Goal: Obtain resource: Obtain resource

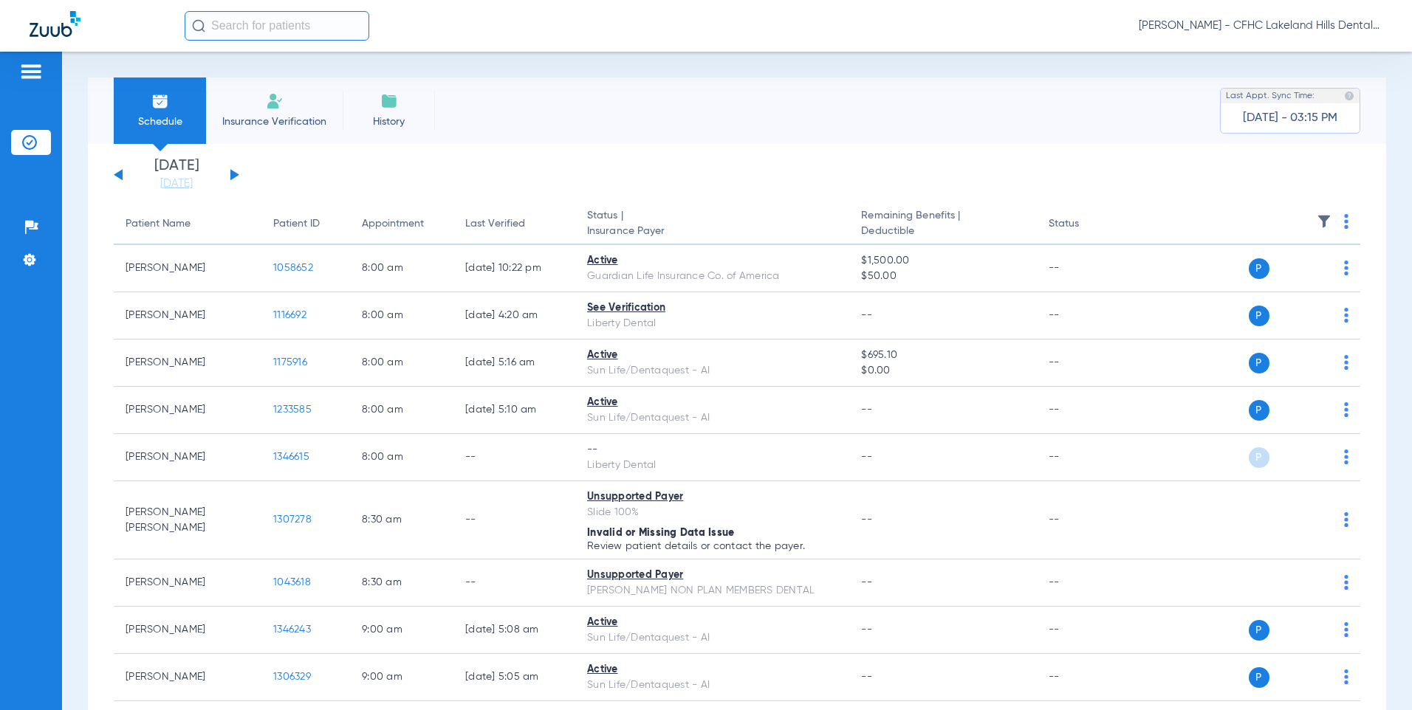
click at [233, 170] on div "[DATE] [DATE] [DATE] [DATE] [DATE] [DATE] [DATE] [DATE] [DATE] [DATE] [DATE] [D…" at bounding box center [177, 175] width 126 height 32
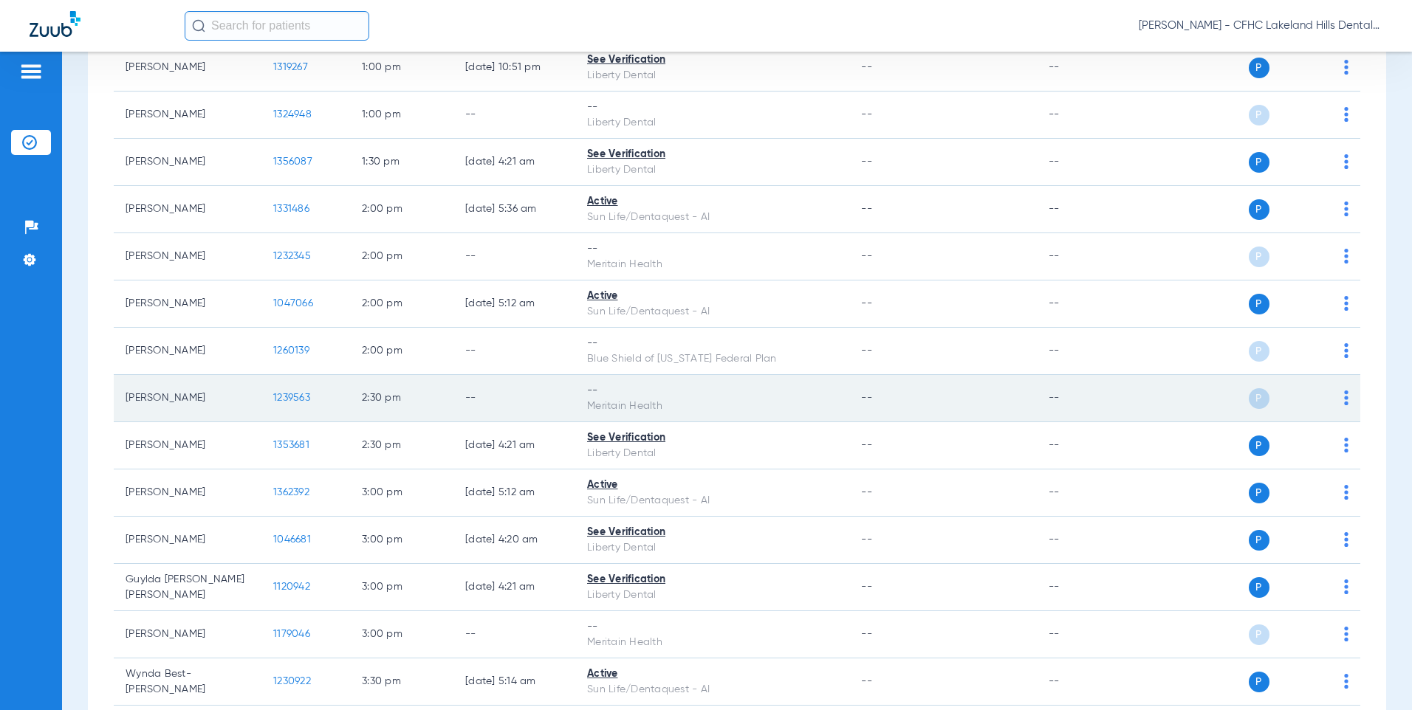
scroll to position [1418, 0]
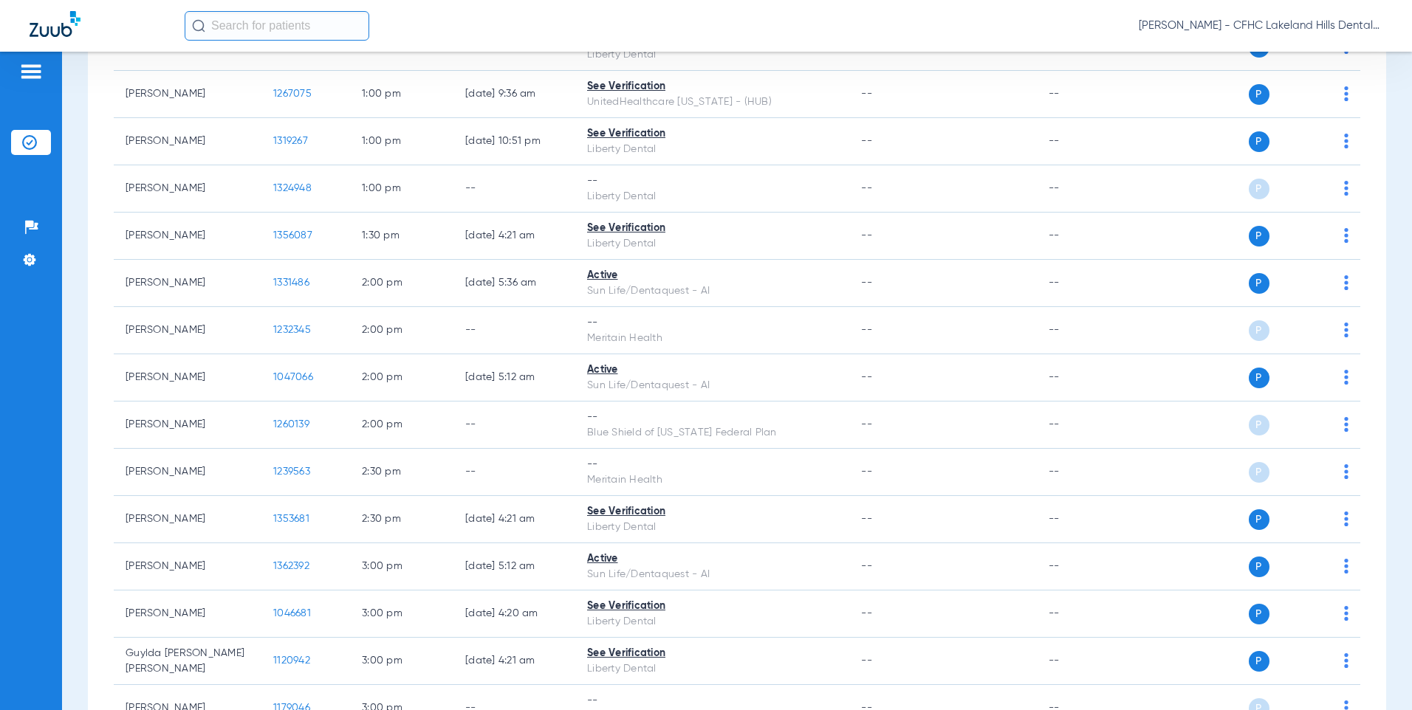
click at [280, 21] on input "text" at bounding box center [277, 26] width 185 height 30
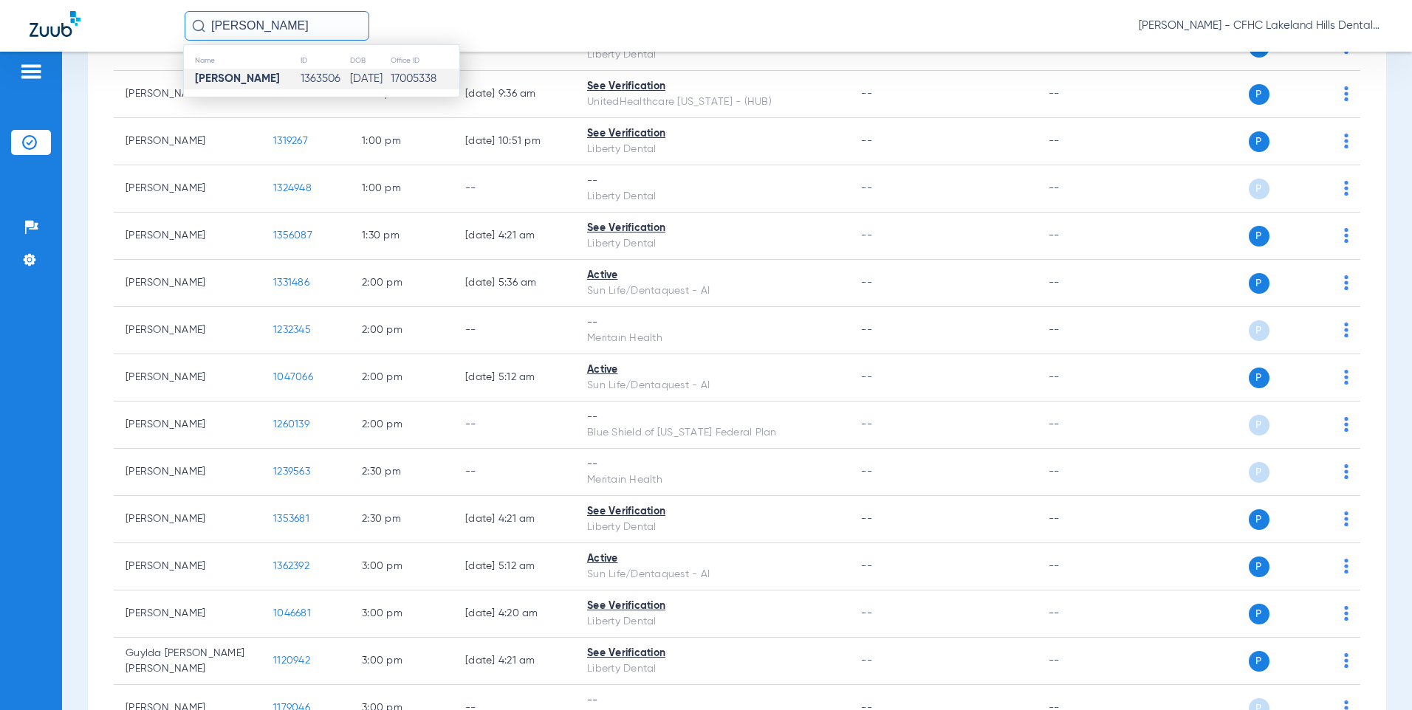
type input "[PERSON_NAME]"
click at [257, 78] on td "[PERSON_NAME]" at bounding box center [242, 79] width 116 height 21
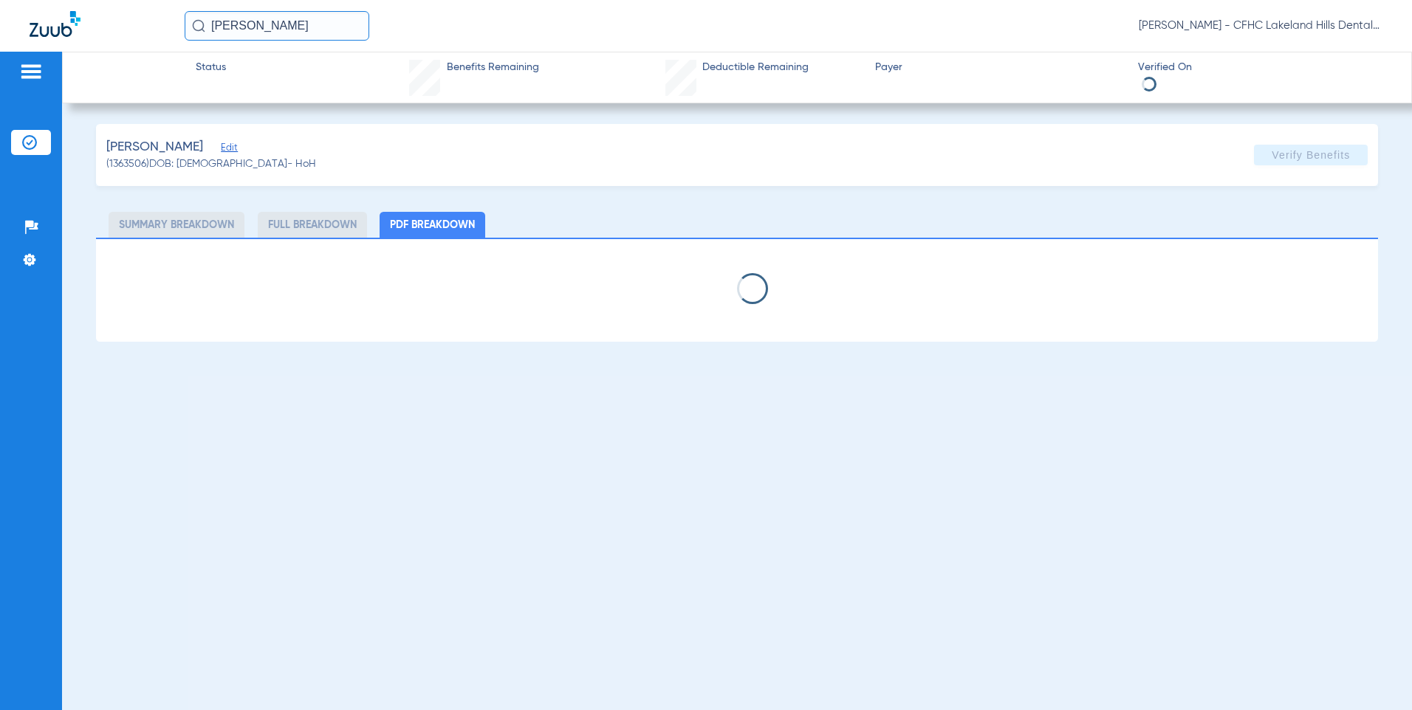
select select "page-width"
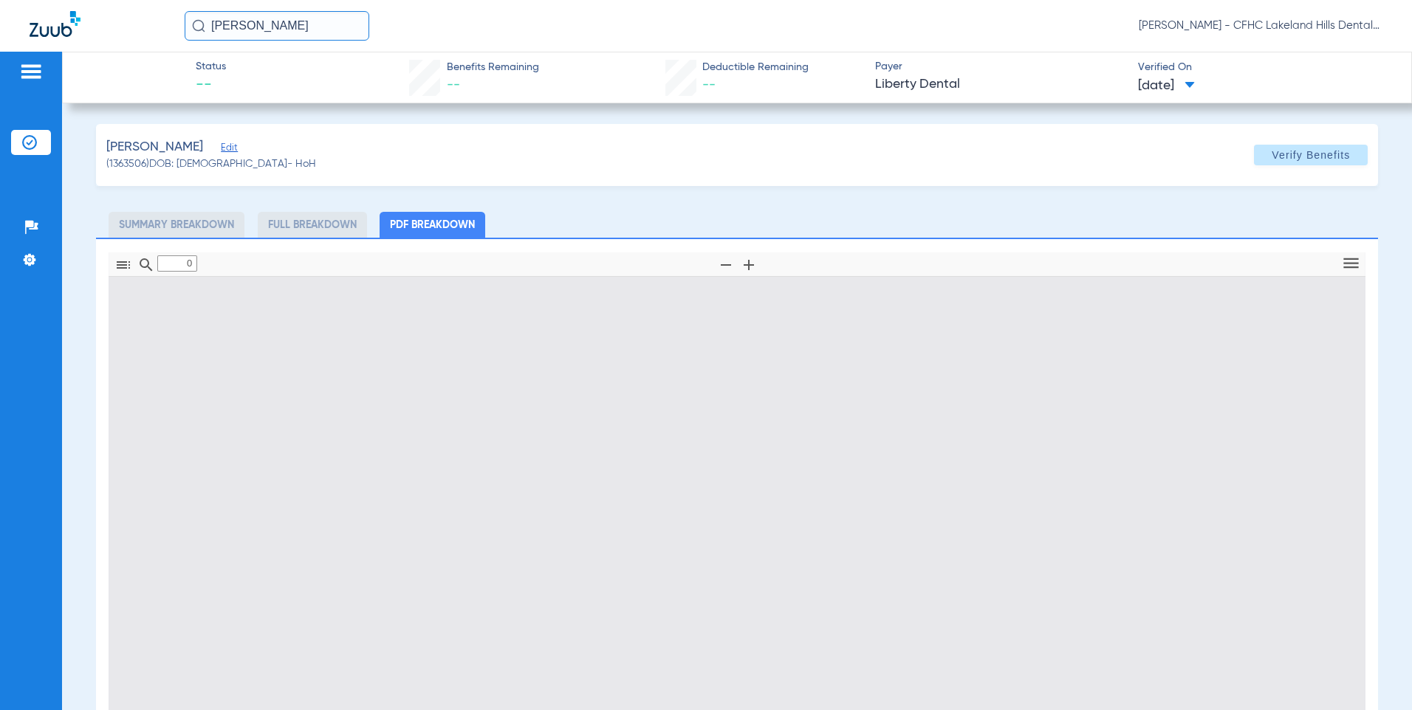
type input "1"
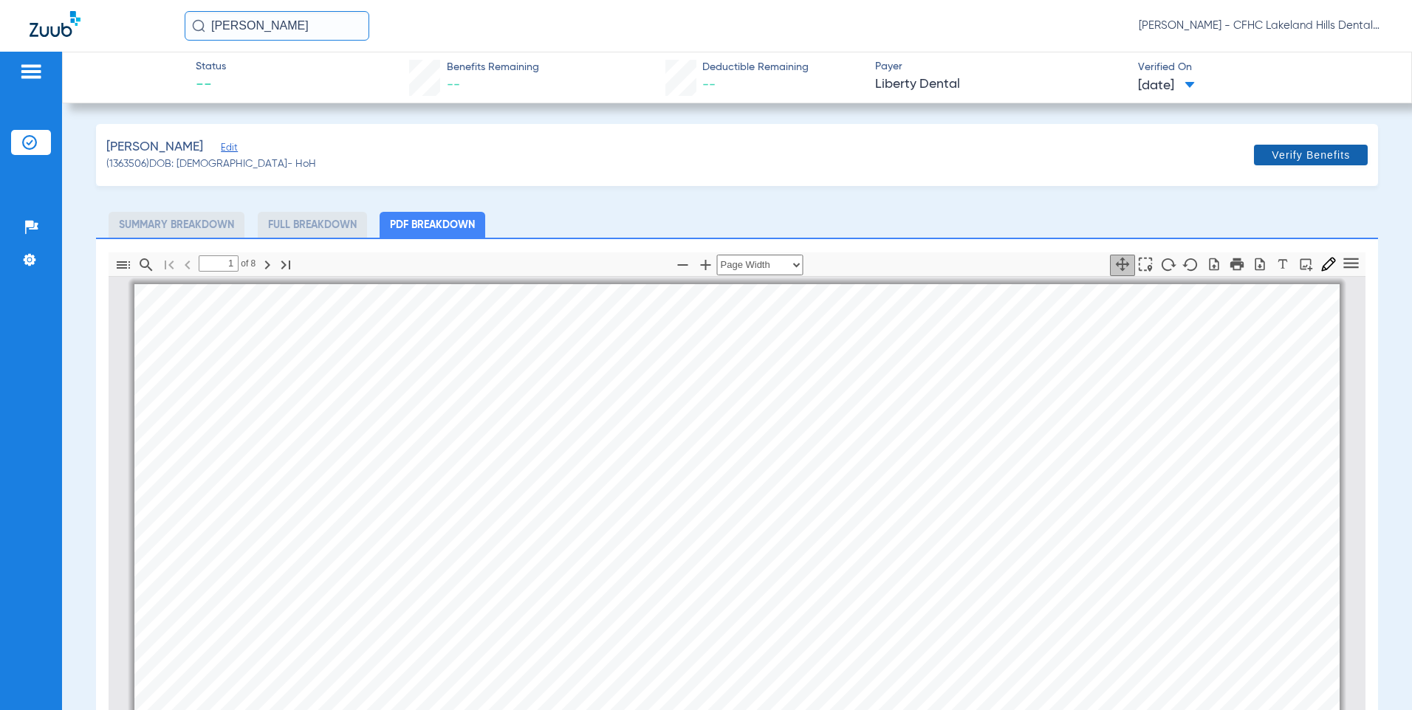
click at [1299, 157] on span "Verify Benefits" at bounding box center [1311, 155] width 78 height 12
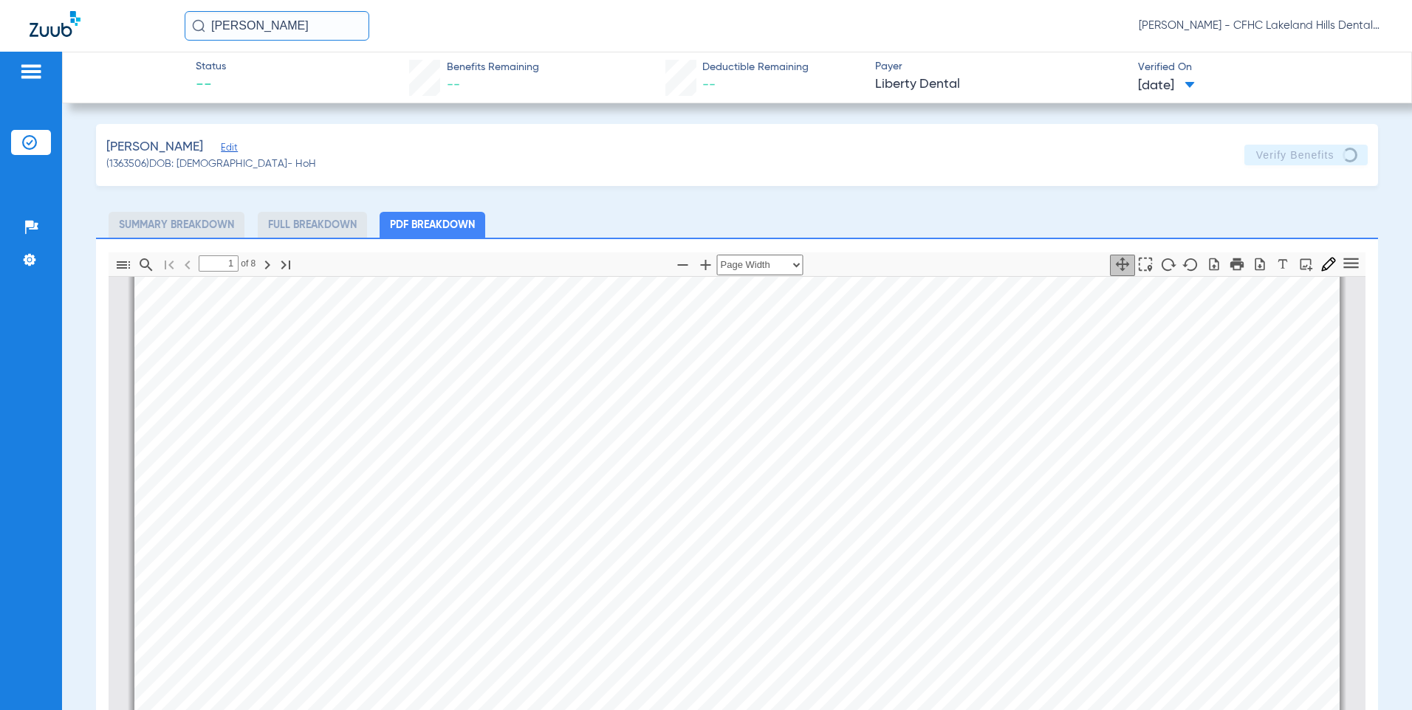
scroll to position [222, 0]
click at [567, 479] on span "1490833129-" at bounding box center [568, 476] width 62 height 10
click at [1255, 261] on icon "button" at bounding box center [1260, 264] width 10 height 13
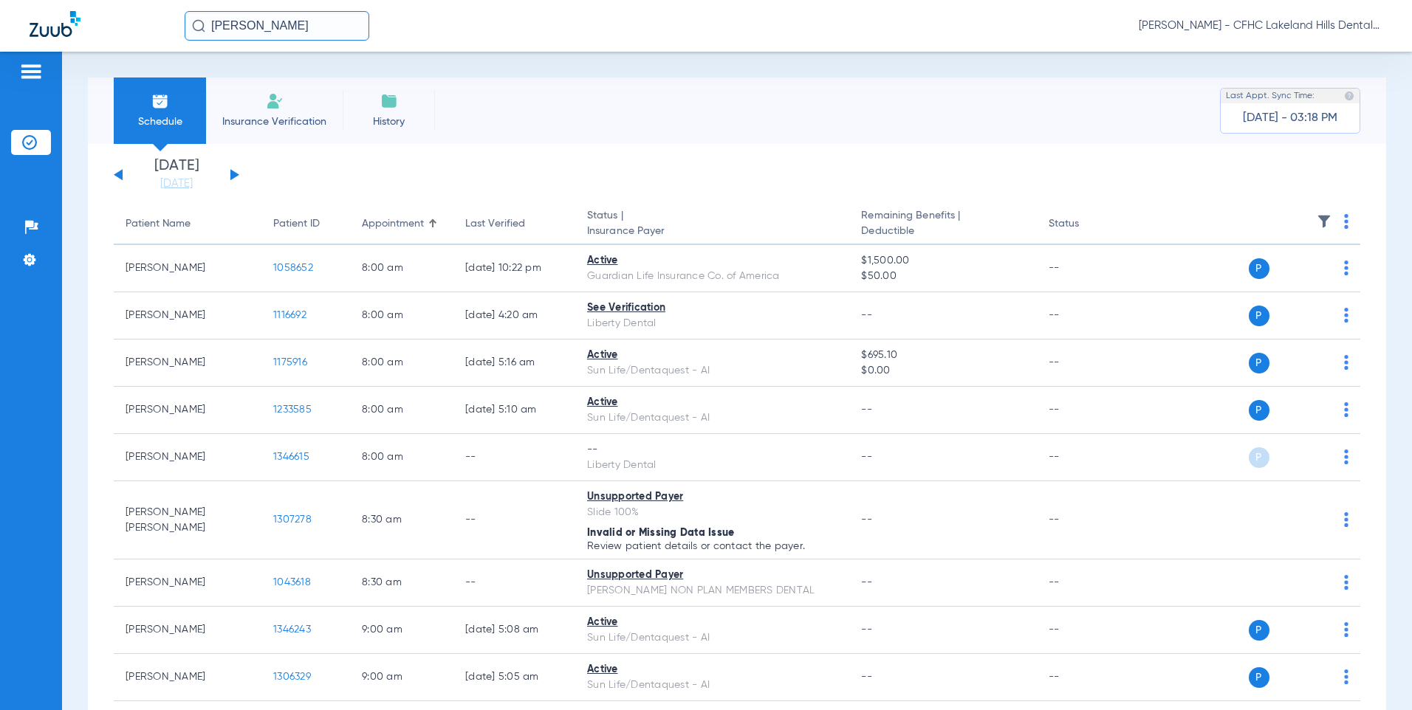
click at [234, 174] on button at bounding box center [234, 174] width 9 height 11
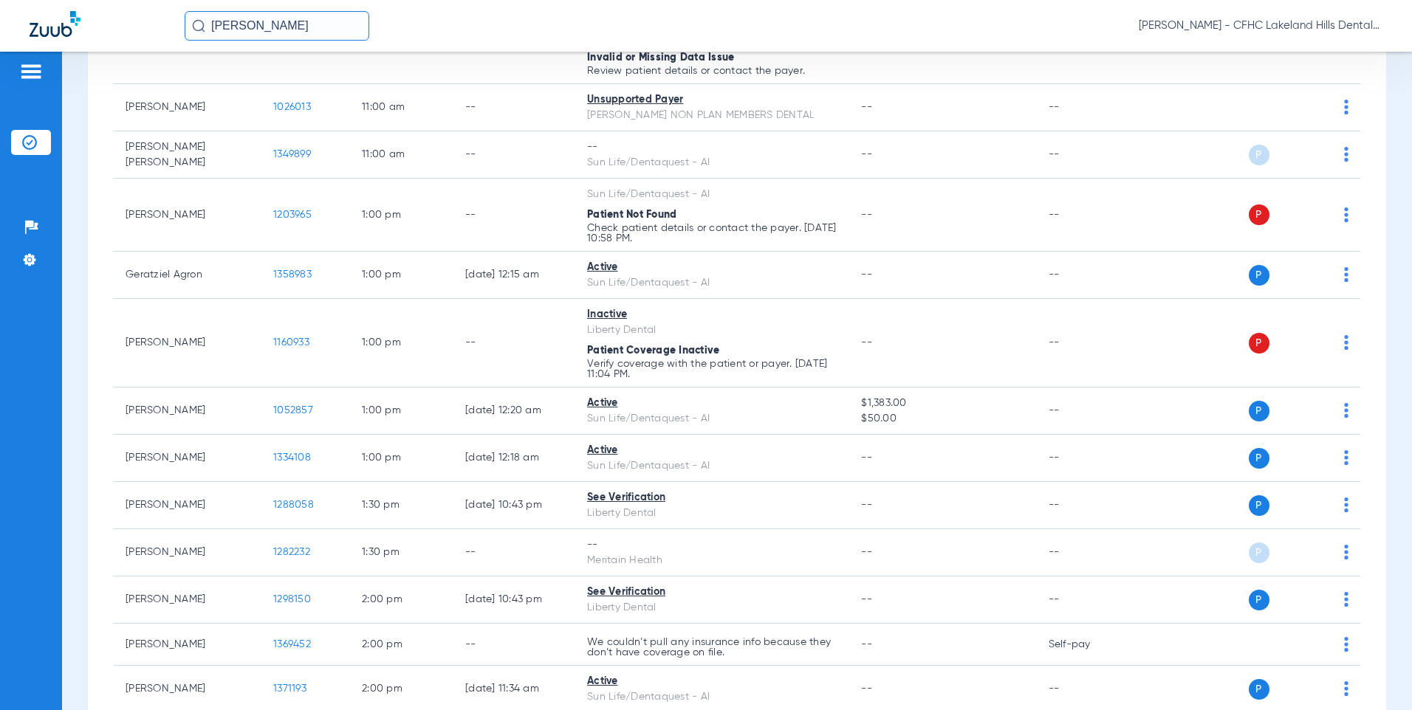
scroll to position [1329, 0]
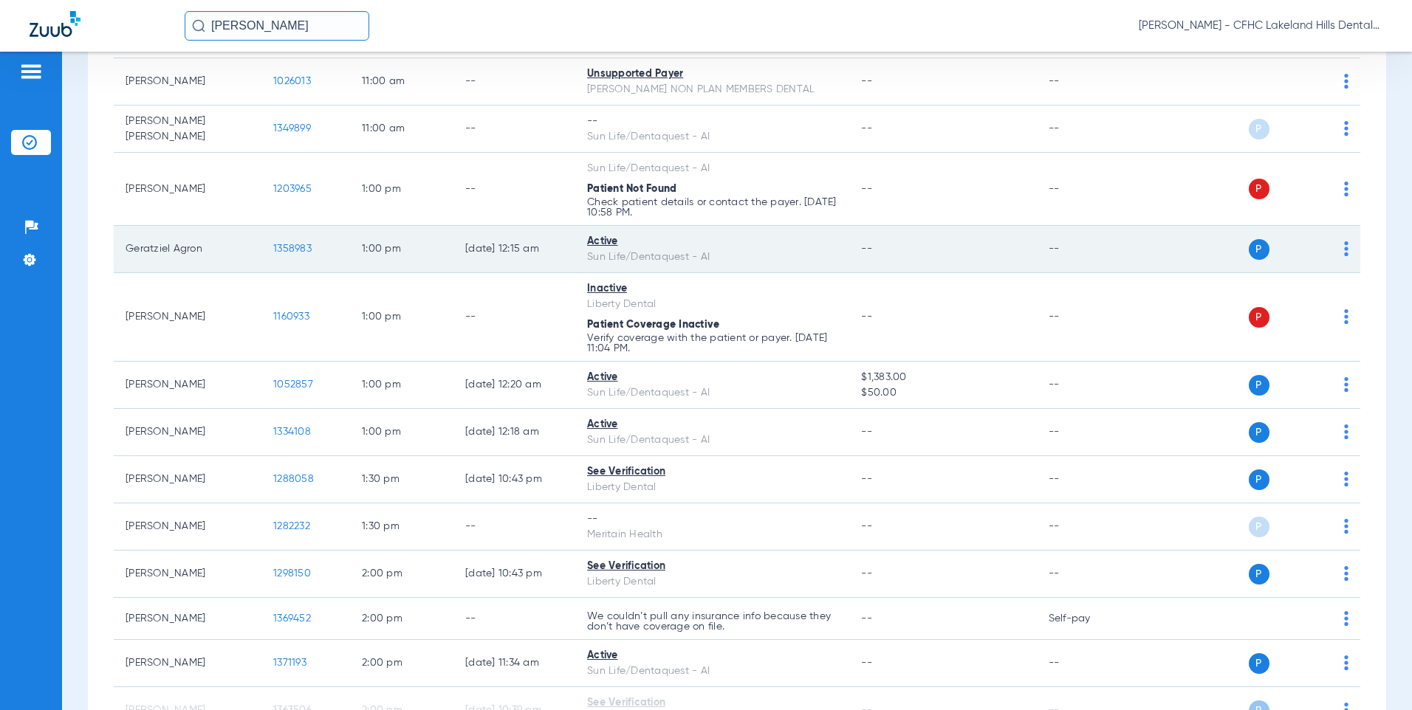
click at [242, 246] on td "Geratziel Agron" at bounding box center [188, 249] width 148 height 47
click at [278, 247] on span "1358983" at bounding box center [292, 249] width 38 height 10
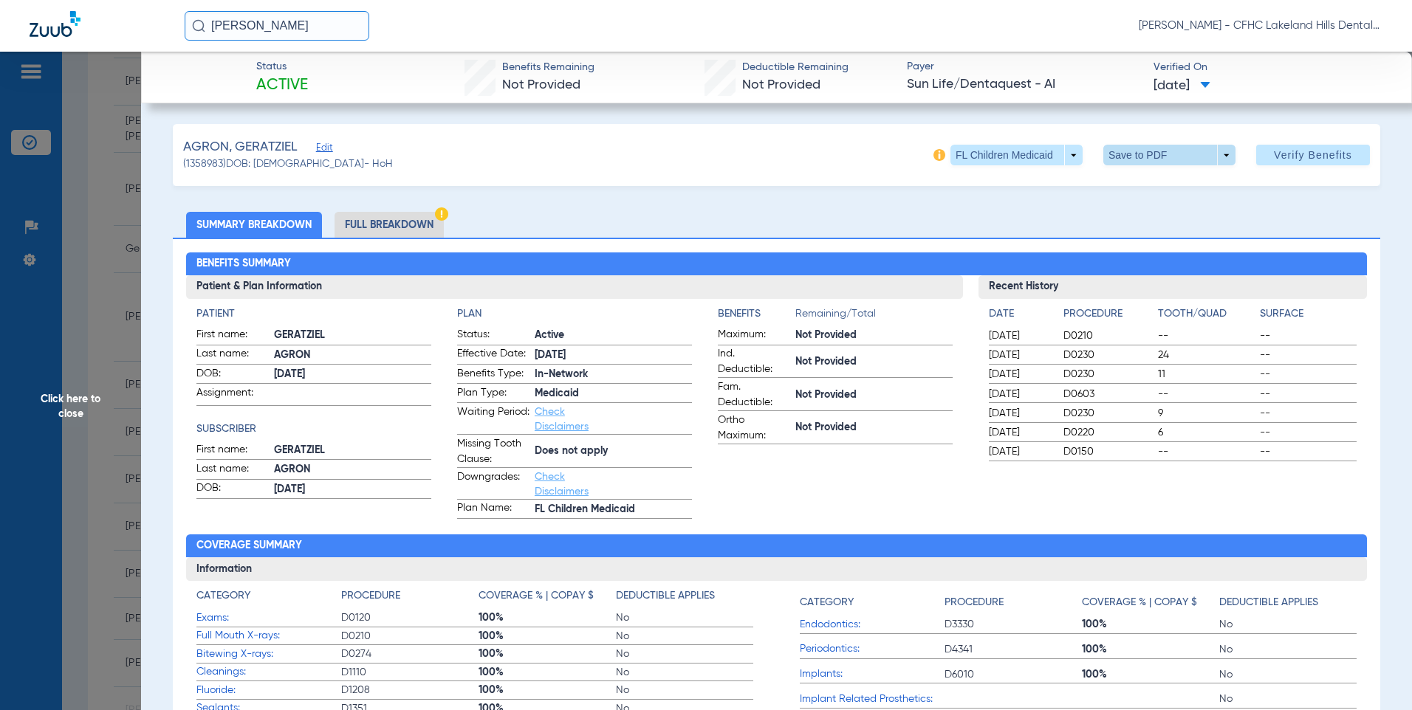
click at [1154, 153] on span at bounding box center [1168, 154] width 35 height 35
click at [1153, 182] on span "Save to PDF" at bounding box center [1163, 184] width 58 height 10
click at [1151, 157] on span at bounding box center [1168, 154] width 35 height 35
click at [1153, 177] on button "insert_drive_file Save to PDF" at bounding box center [1149, 185] width 112 height 30
click at [1262, 87] on div "Creating PDF" at bounding box center [1284, 93] width 171 height 15
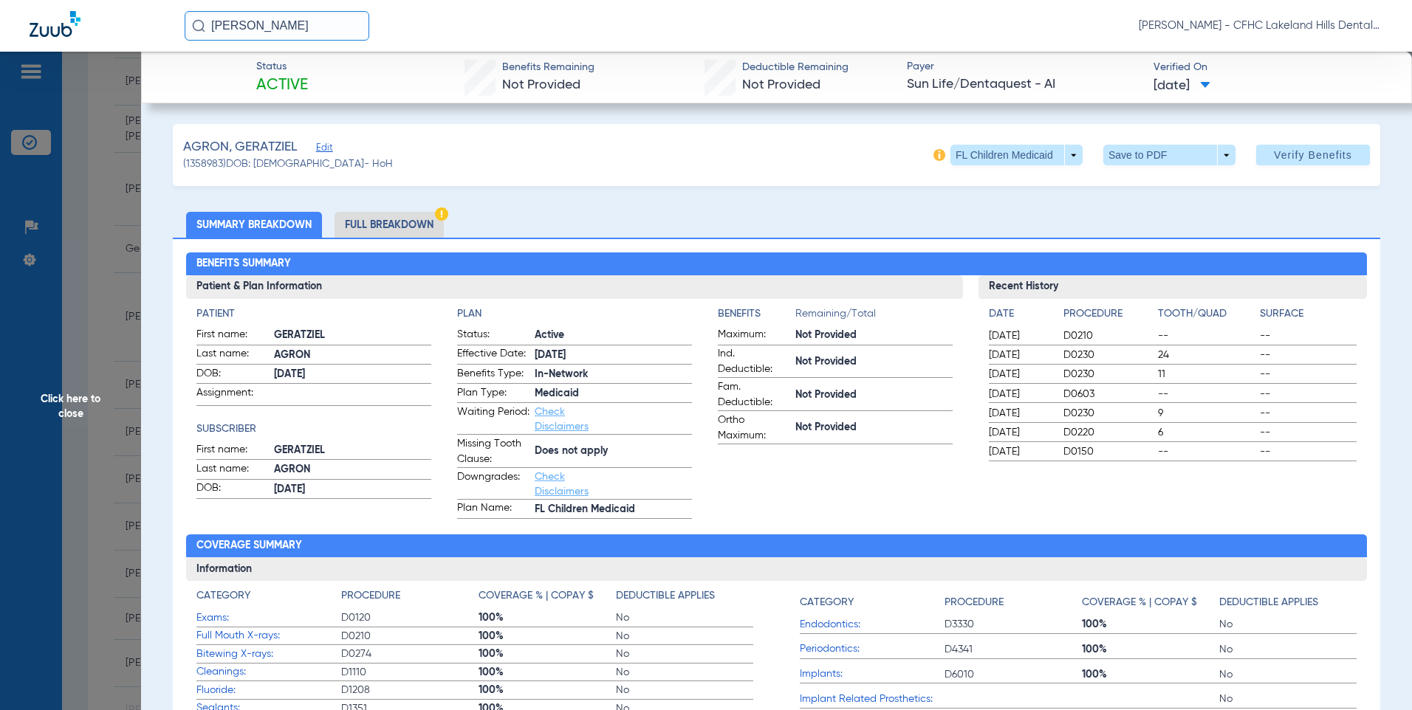
click at [90, 165] on span "Click here to close" at bounding box center [70, 407] width 141 height 710
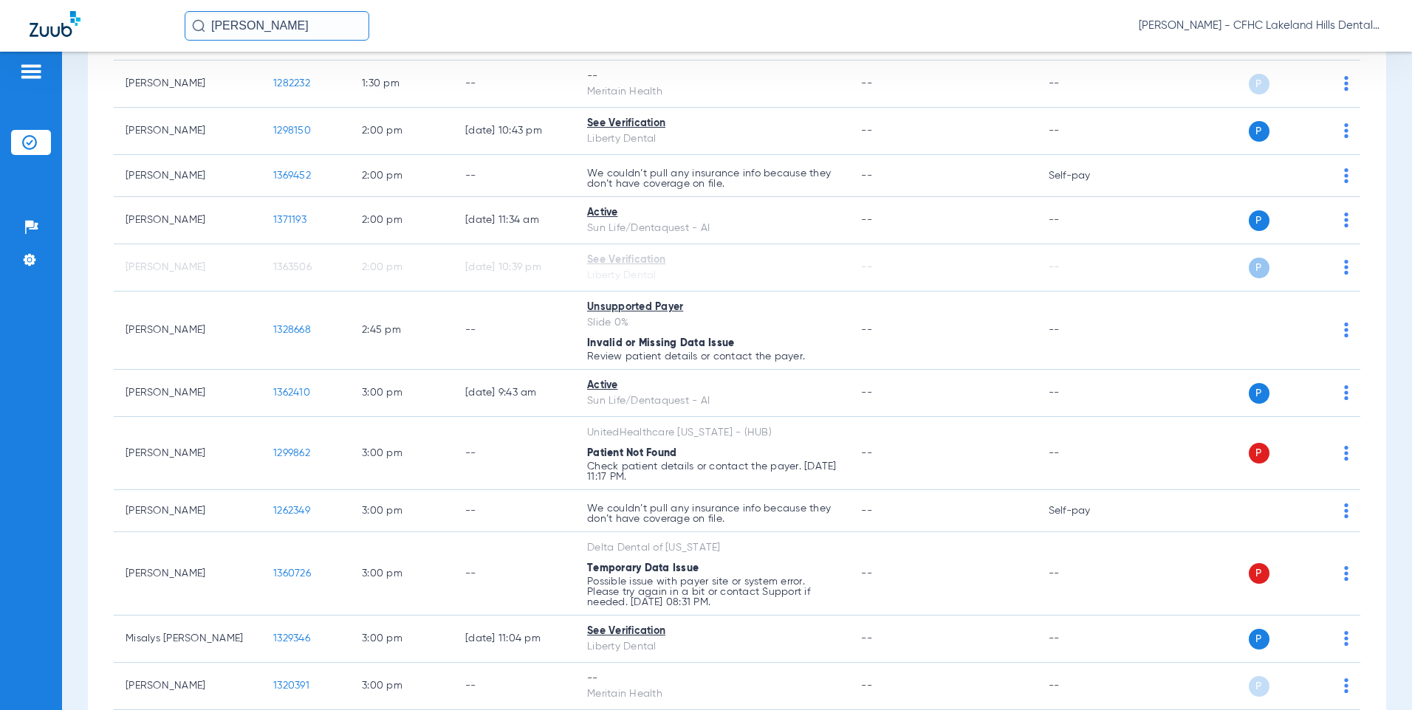
scroll to position [1625, 0]
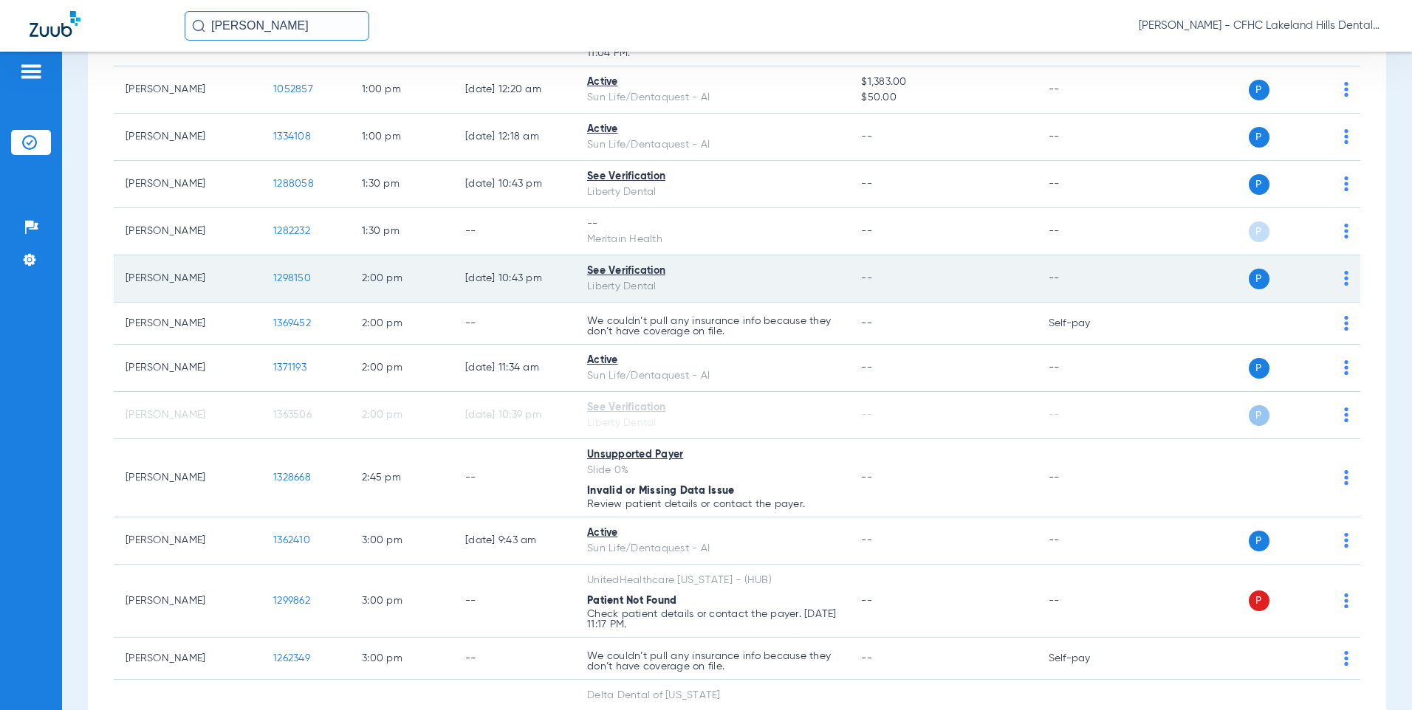
click at [286, 282] on span "1298150" at bounding box center [292, 278] width 38 height 10
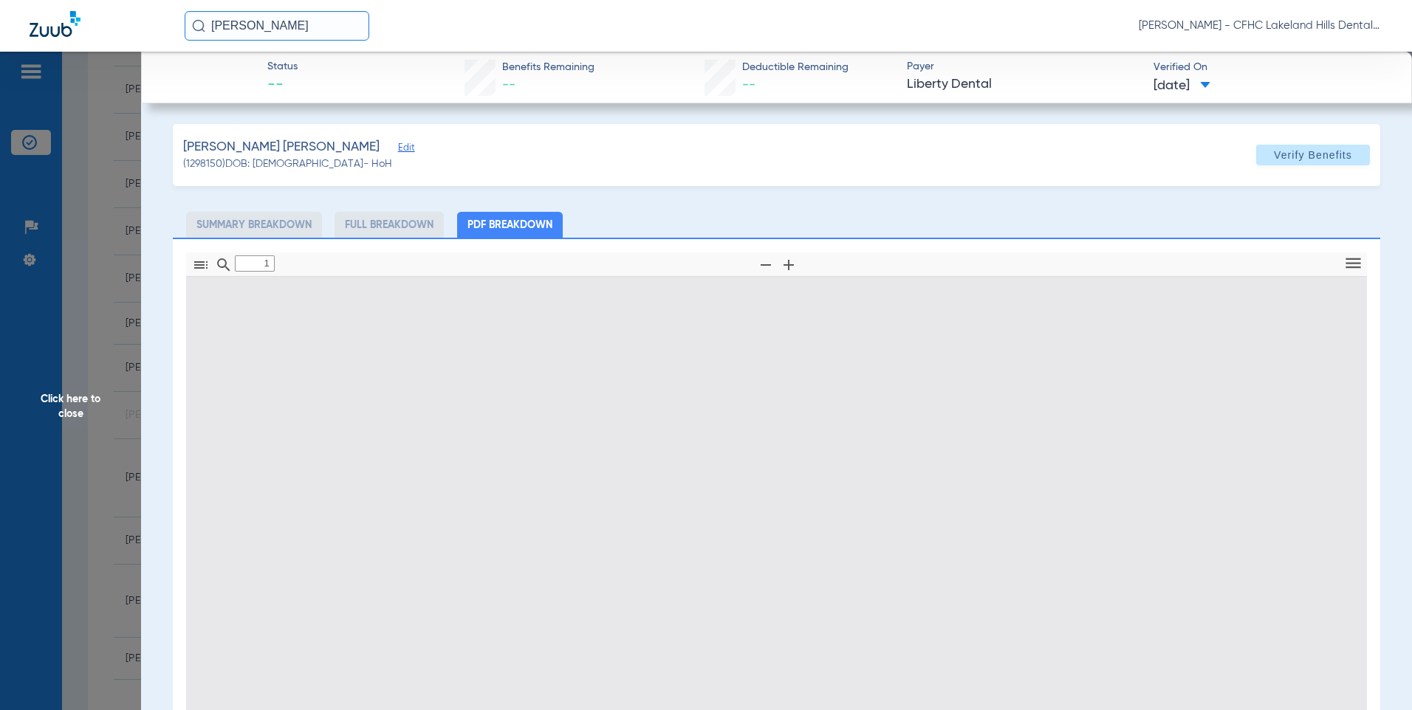
type input "0"
select select "page-width"
type input "1"
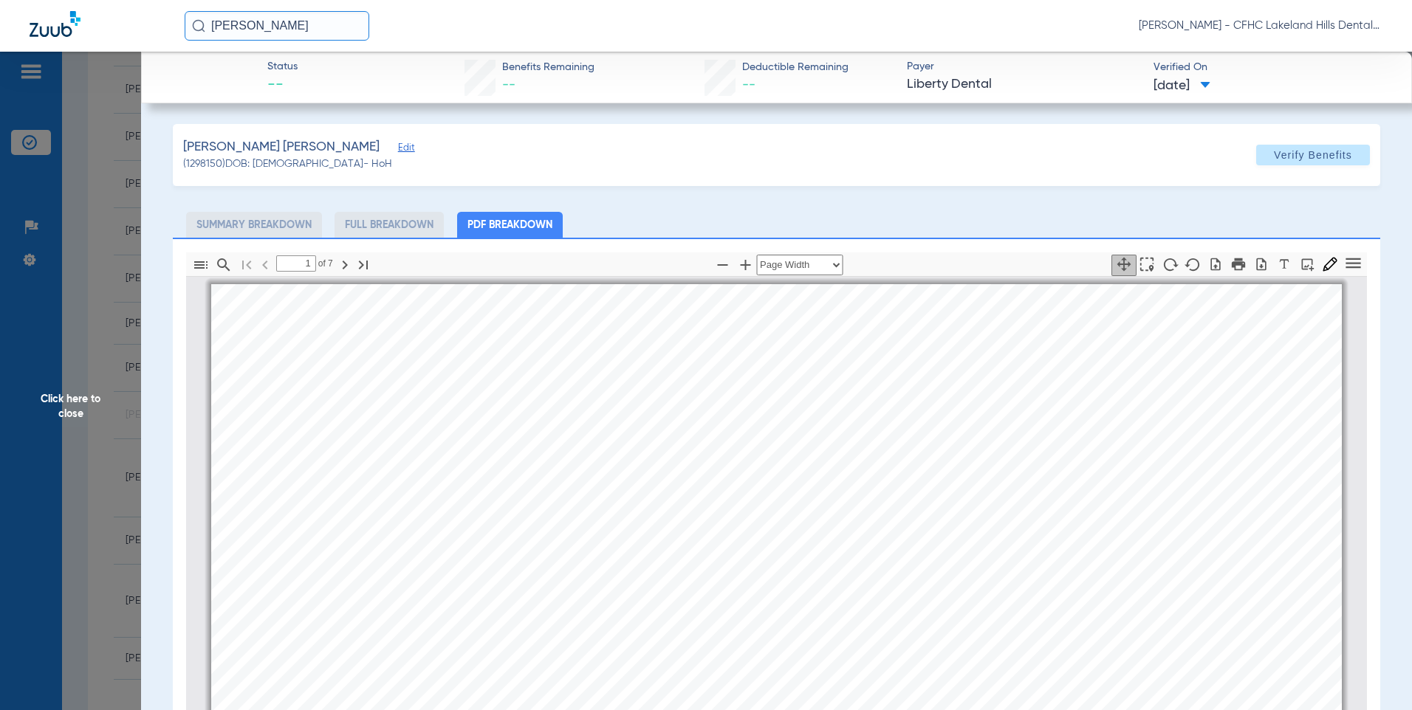
scroll to position [7, 0]
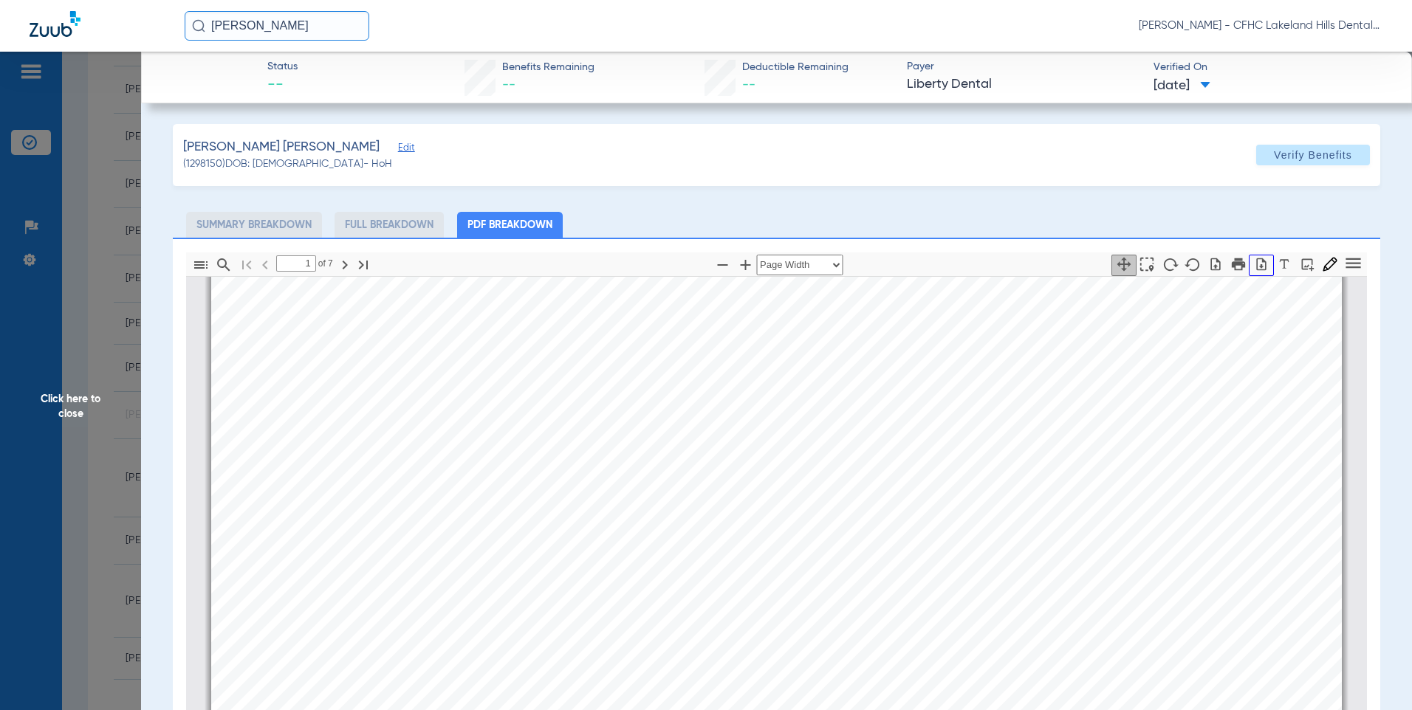
click at [1254, 261] on icon "button" at bounding box center [1261, 264] width 15 height 15
